Goal: Task Accomplishment & Management: Use online tool/utility

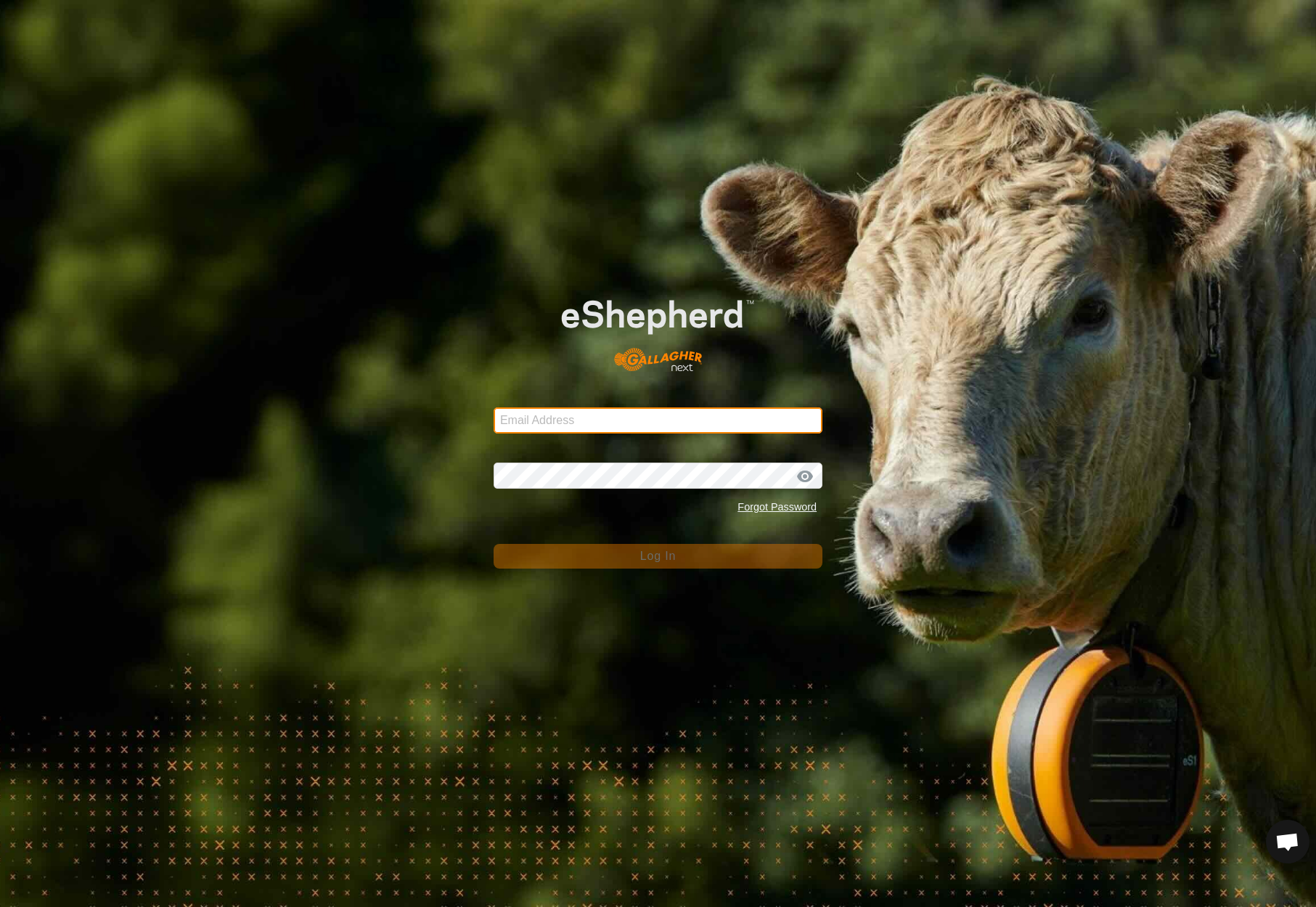
click at [637, 420] on input "Email Address" at bounding box center [658, 420] width 329 height 26
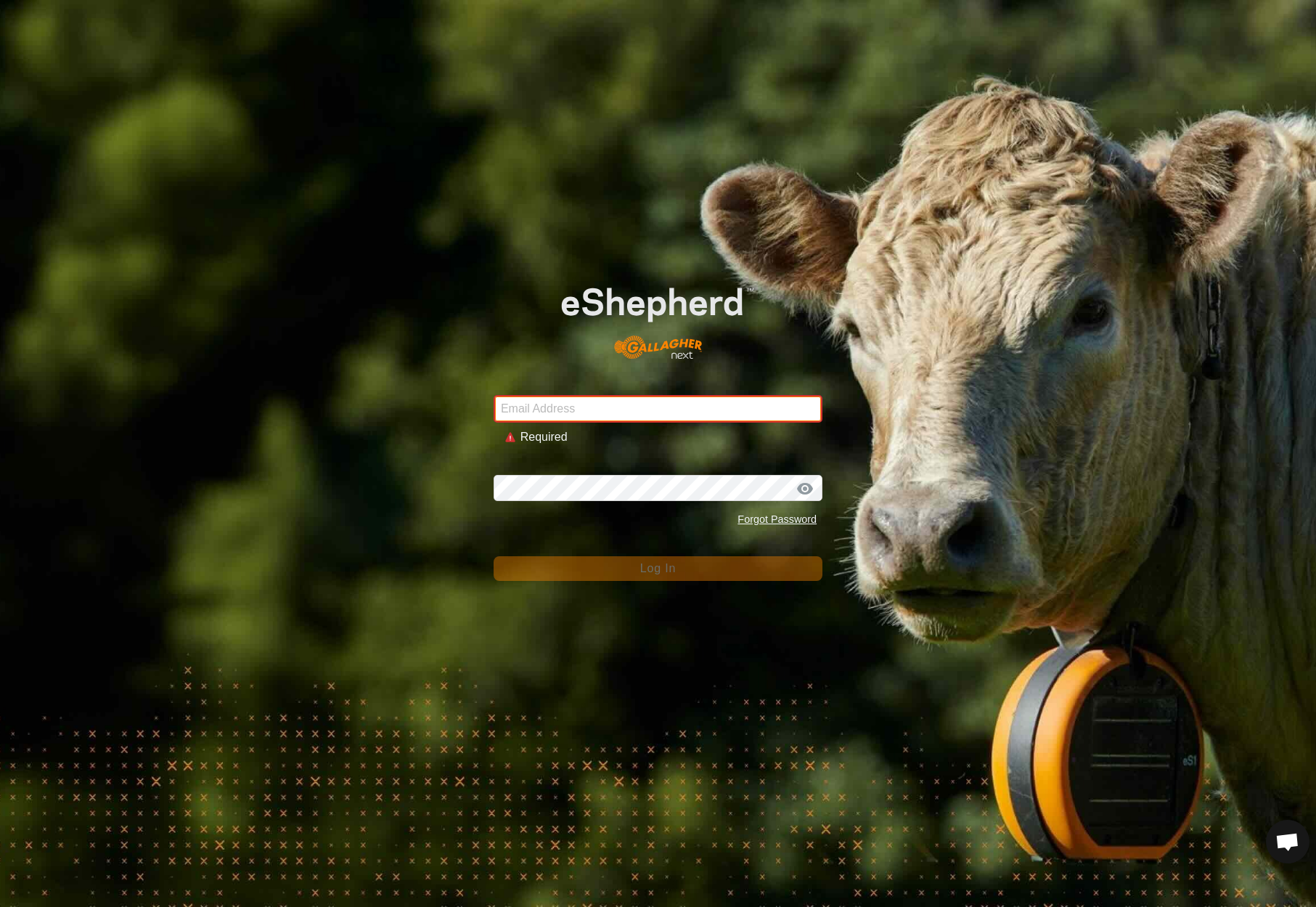
click at [781, 404] on input "Email Address" at bounding box center [658, 408] width 329 height 28
paste input "jasmin@pasturetoplate.ca"
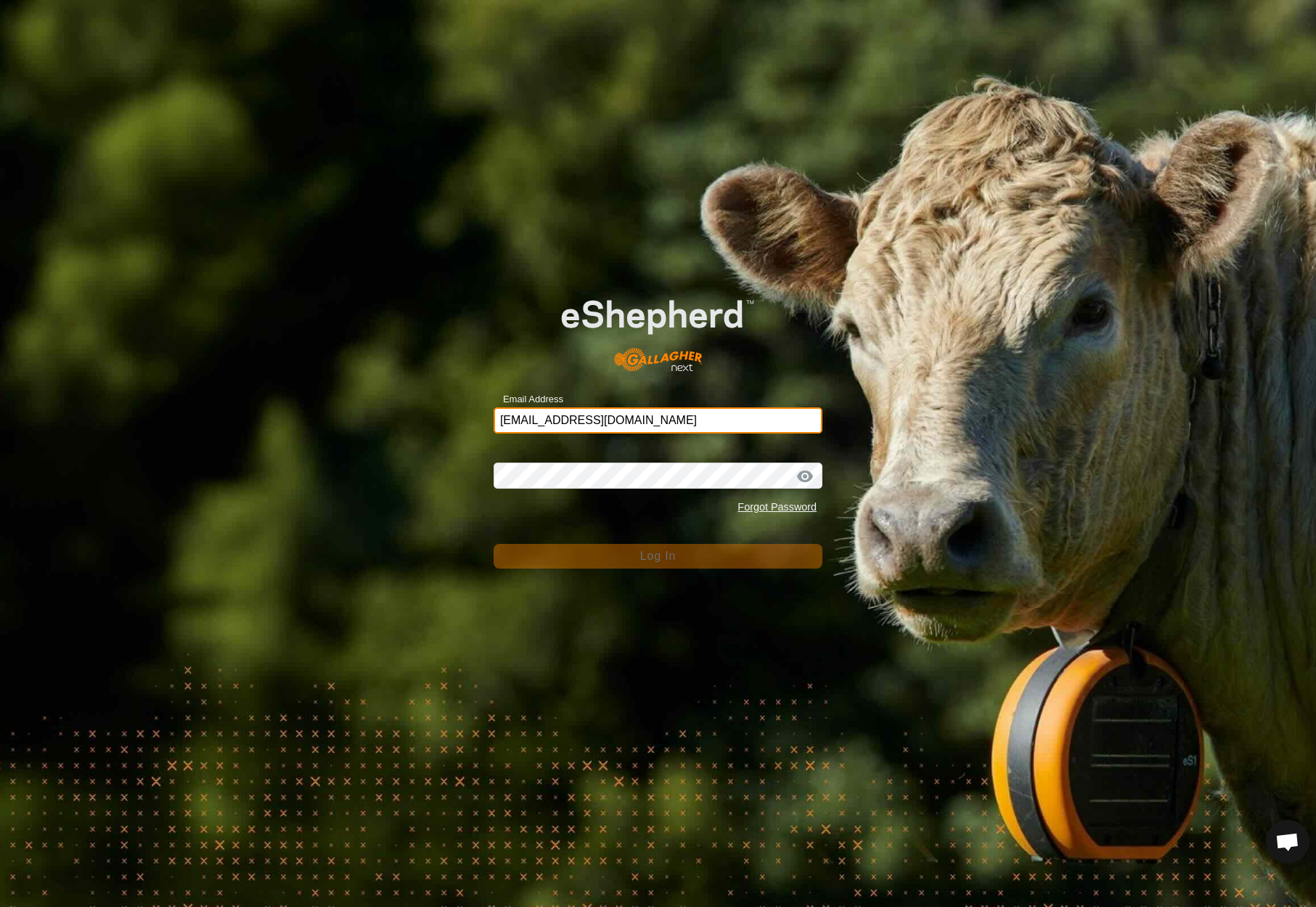
type input "jasmin@pasturetoplate.ca"
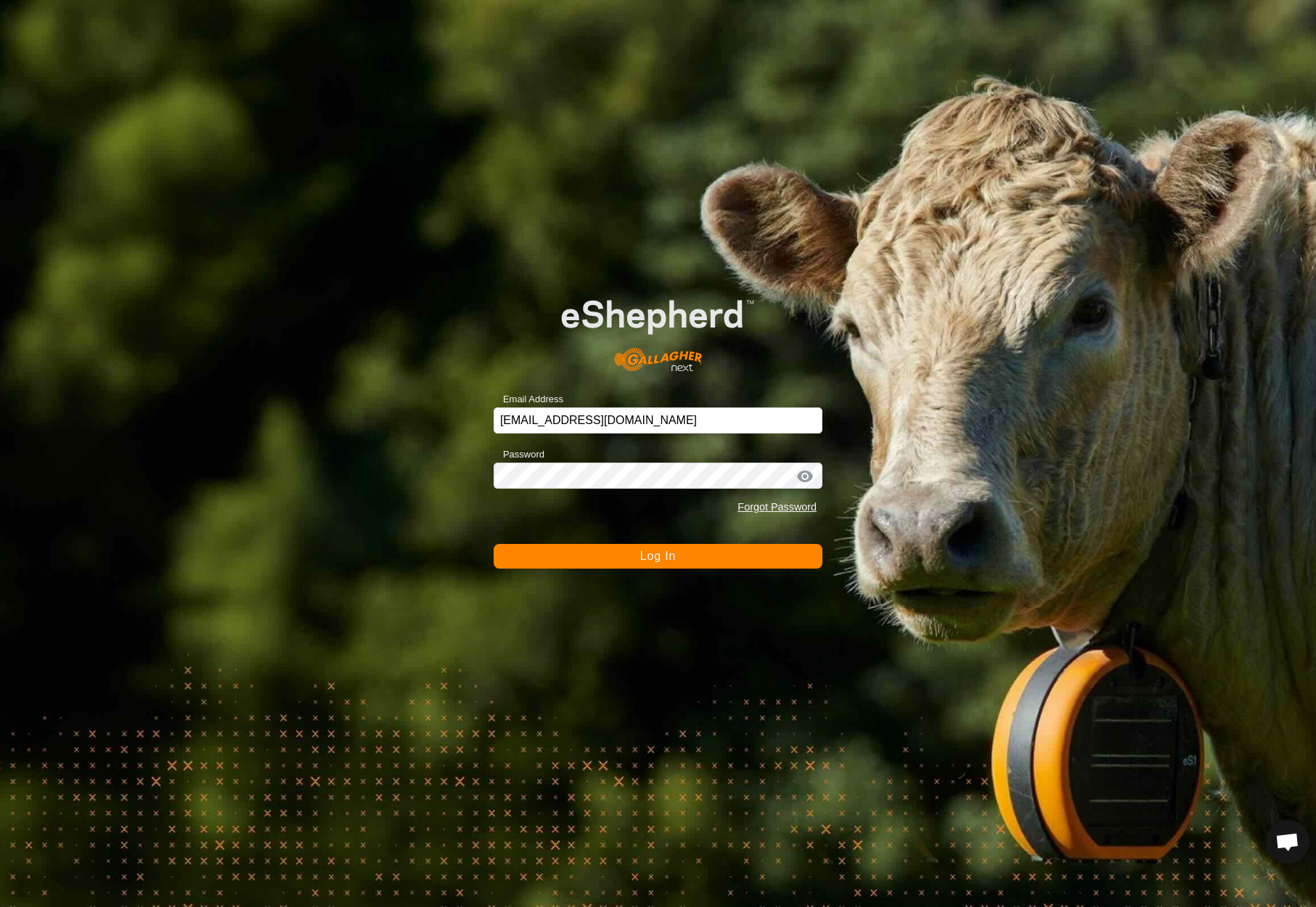
click at [699, 551] on button "Log In" at bounding box center [658, 557] width 329 height 25
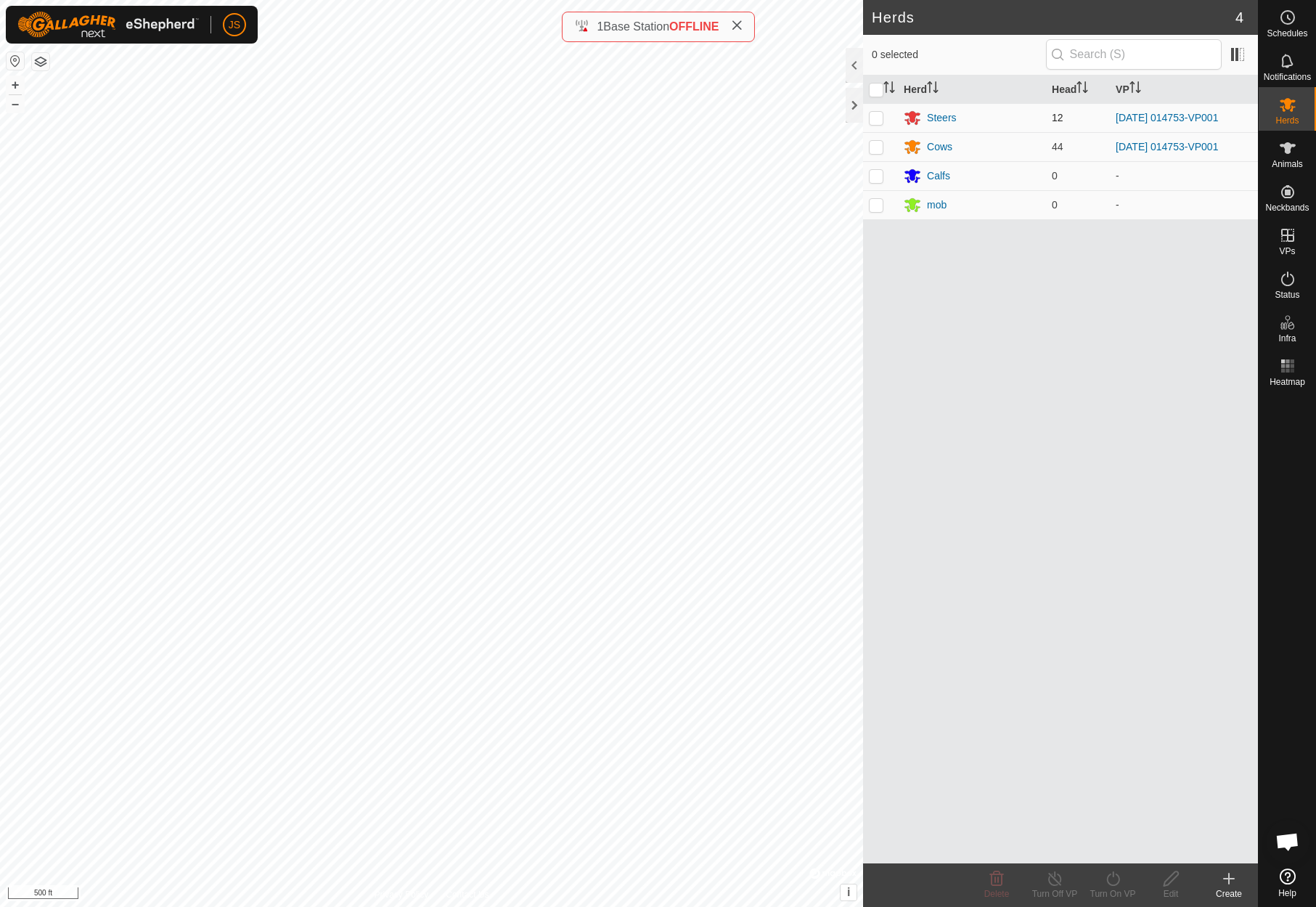
click at [876, 113] on p-checkbox at bounding box center [876, 118] width 15 height 12
checkbox input "true"
click at [876, 141] on p-checkbox at bounding box center [876, 147] width 15 height 12
checkbox input "true"
click at [1053, 873] on icon at bounding box center [1055, 879] width 18 height 17
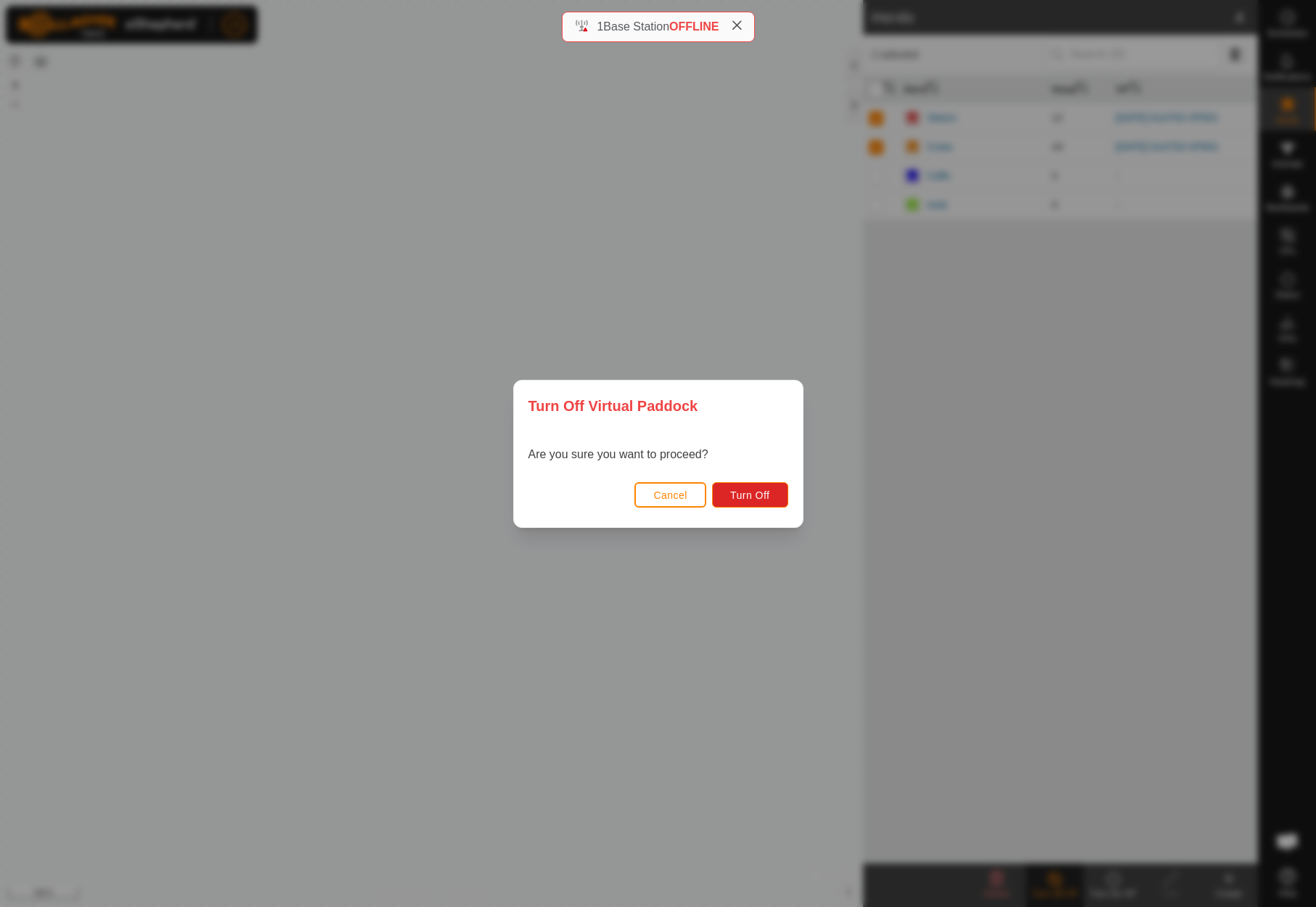
click at [661, 493] on span "Cancel" at bounding box center [670, 496] width 34 height 12
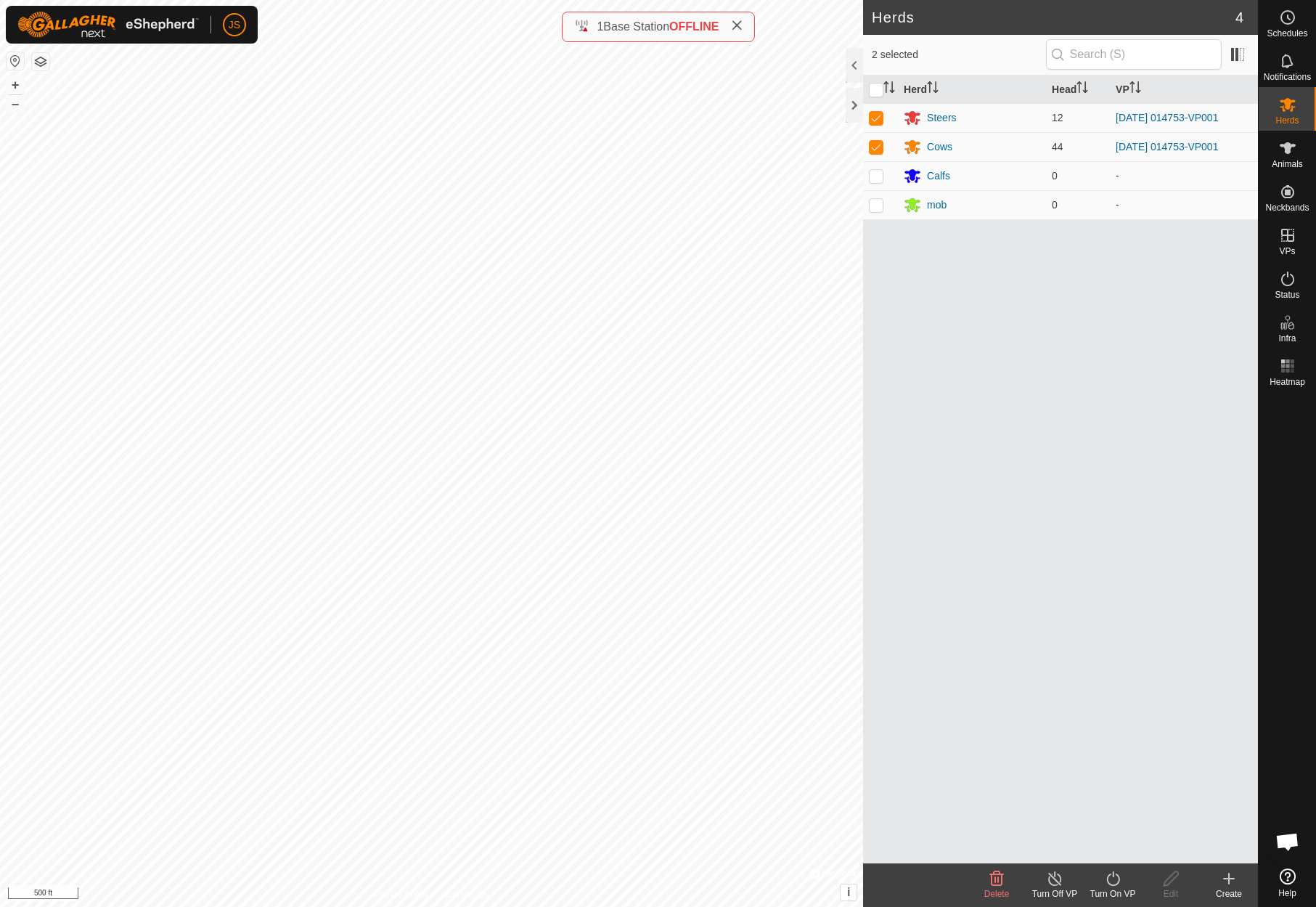
click at [1114, 879] on icon at bounding box center [1113, 879] width 18 height 17
click at [1110, 846] on link "Now" at bounding box center [1156, 847] width 144 height 29
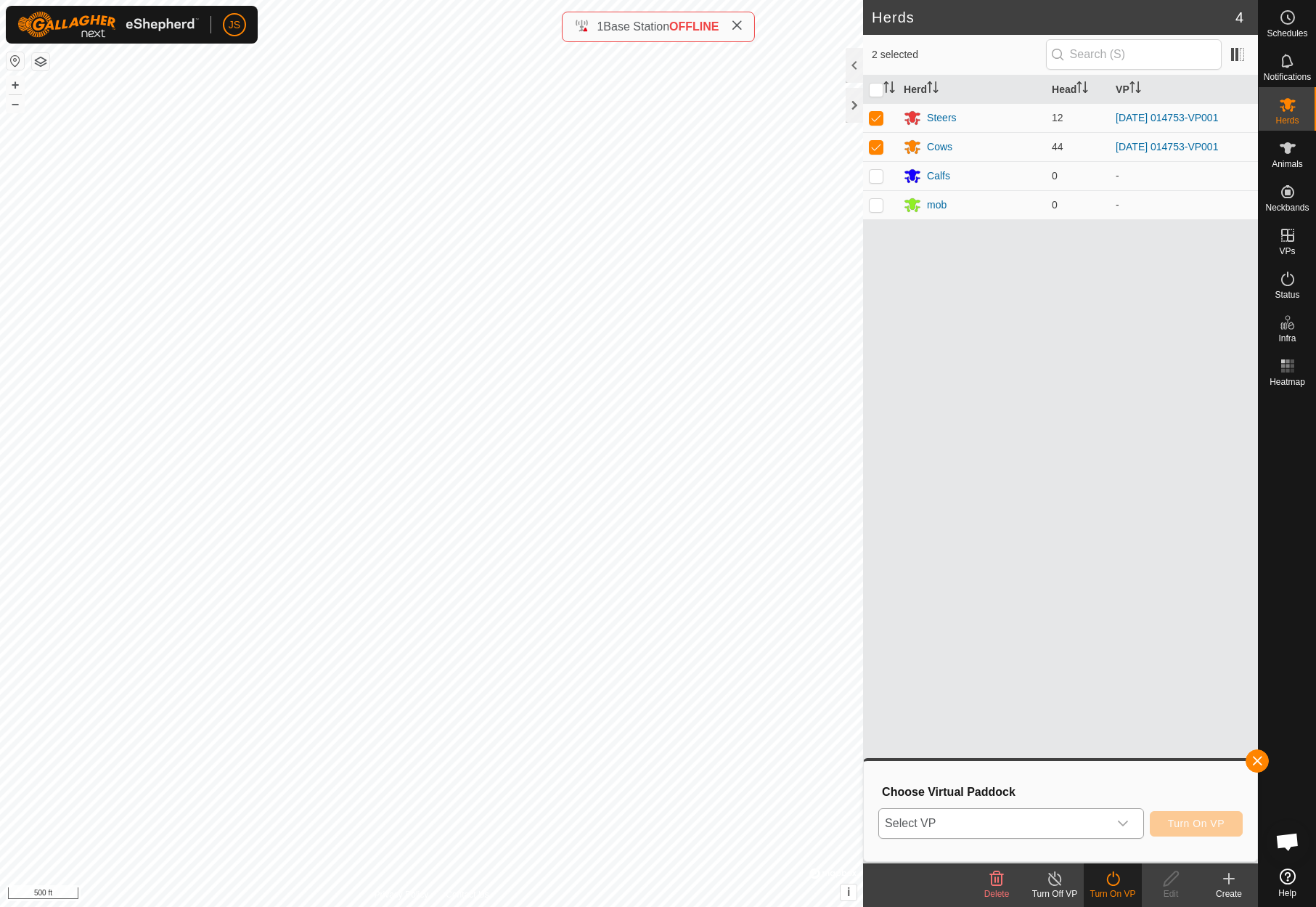
click at [1125, 817] on div "dropdown trigger" at bounding box center [1122, 824] width 29 height 29
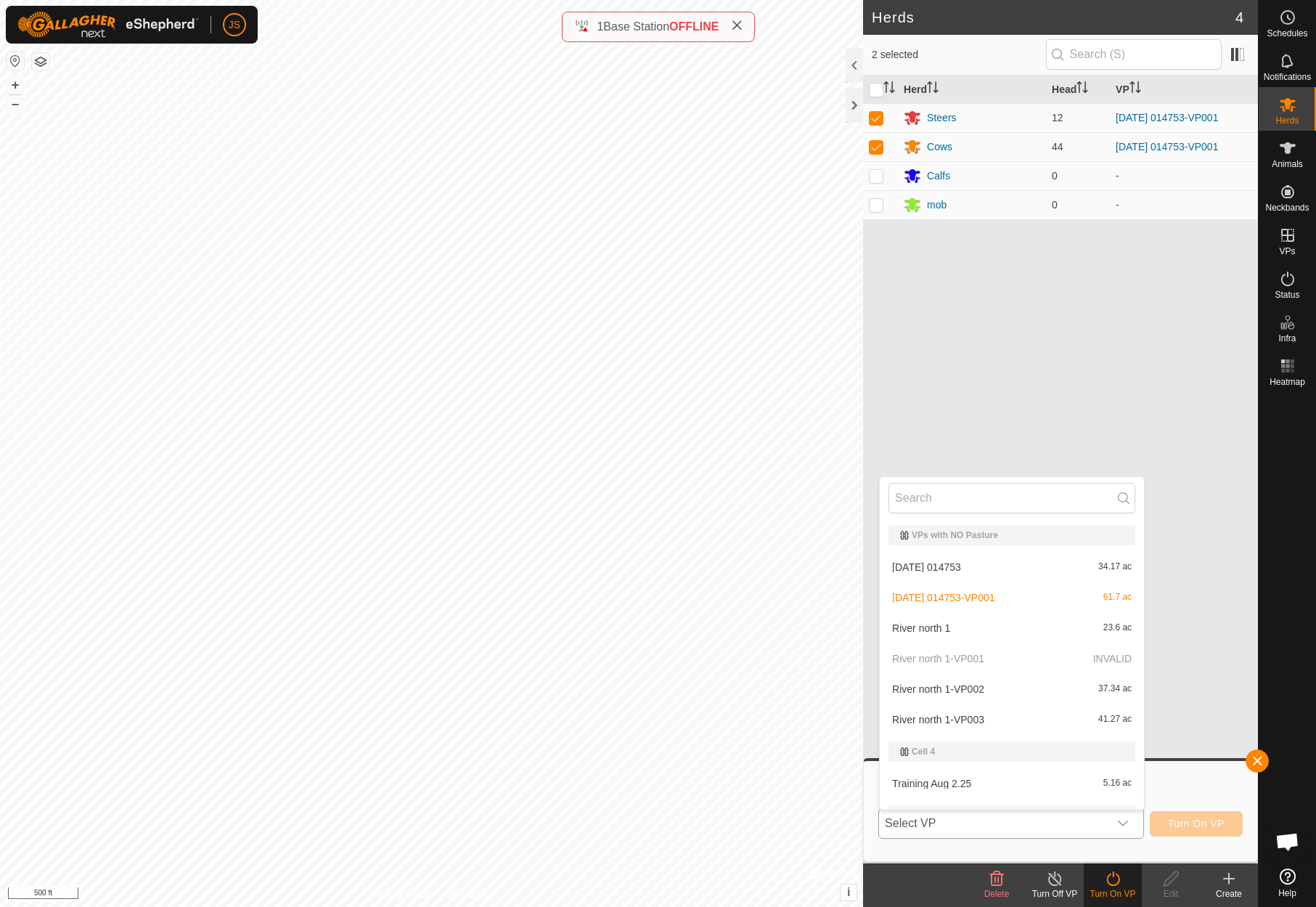
click at [974, 563] on li "2025-09-04 014753 34.17 ac" at bounding box center [1011, 567] width 264 height 29
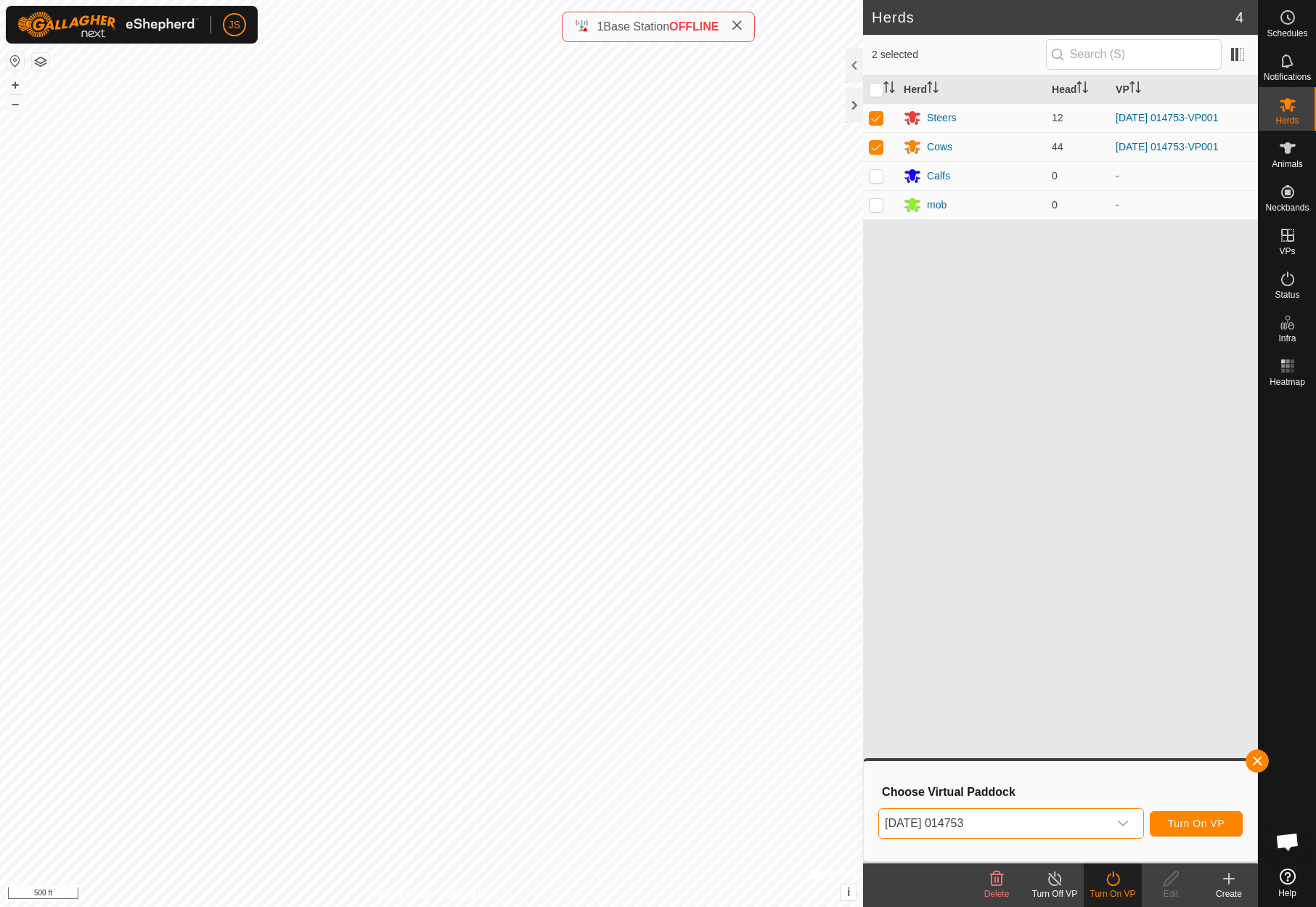
click at [1202, 819] on span "Turn On VP" at bounding box center [1196, 824] width 57 height 12
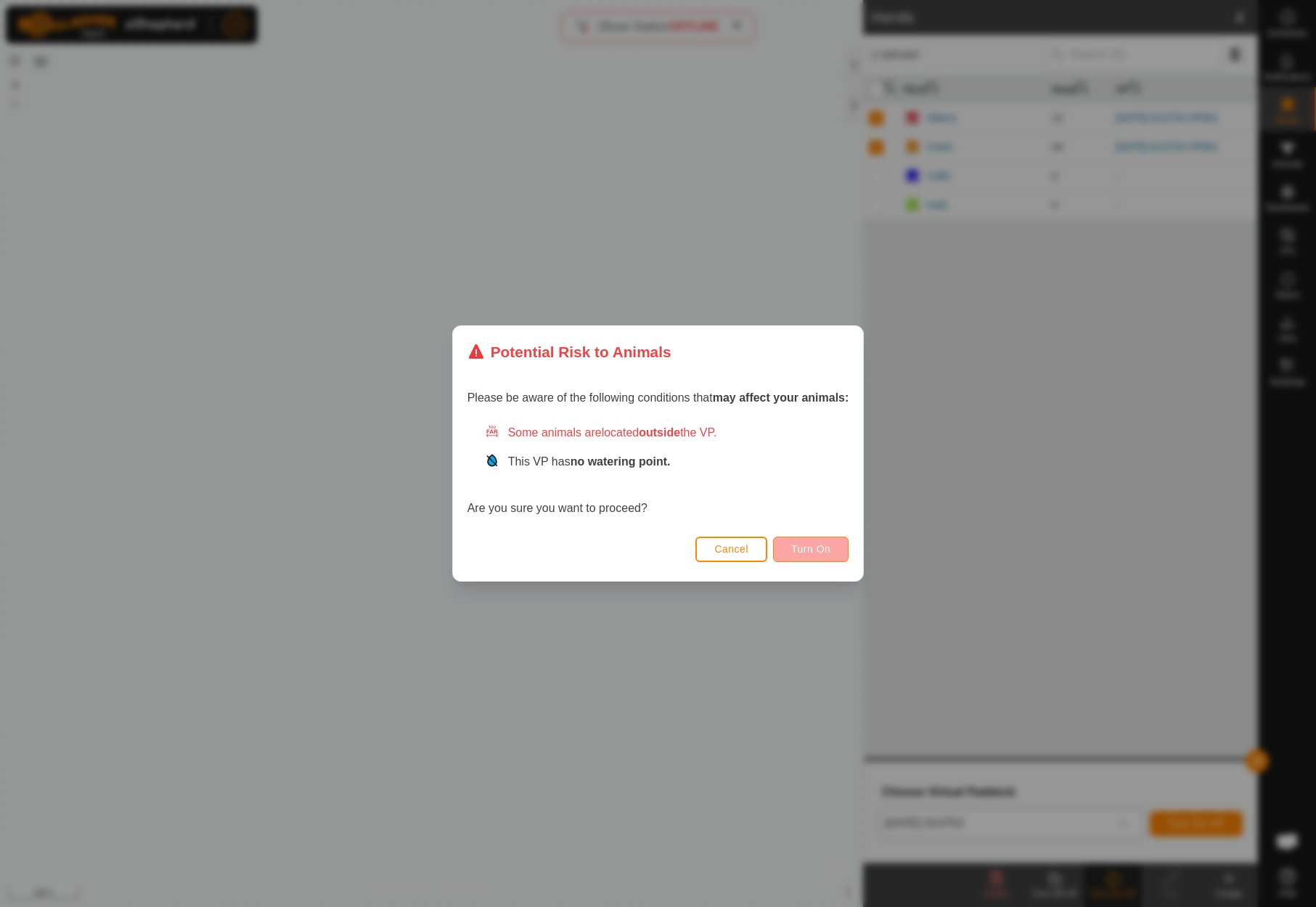
click at [806, 546] on span "Turn On" at bounding box center [811, 549] width 40 height 12
